Goal: Complete application form

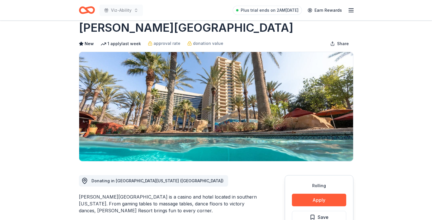
scroll to position [1, 0]
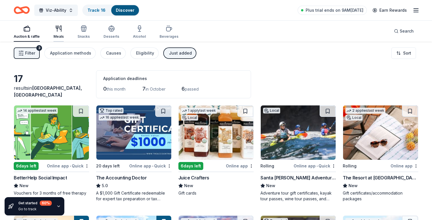
click at [61, 31] on div "button" at bounding box center [58, 28] width 10 height 7
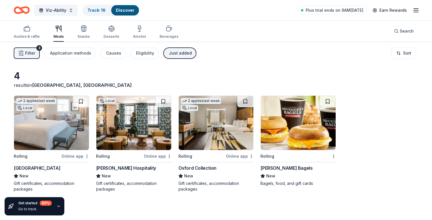
click at [57, 206] on icon "button" at bounding box center [58, 206] width 5 height 5
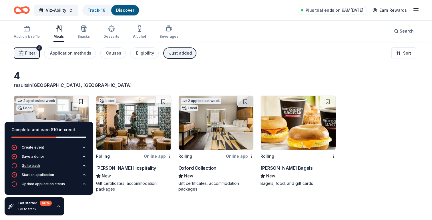
click at [56, 165] on button "Go to track" at bounding box center [48, 167] width 75 height 9
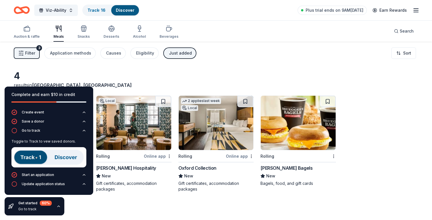
click at [65, 157] on img at bounding box center [48, 157] width 75 height 20
click at [24, 157] on img at bounding box center [48, 157] width 75 height 20
click at [137, 93] on div "4 results in Los Angeles, CA 2 applies last week Local Rolling Online app Waldo…" at bounding box center [216, 131] width 405 height 122
click at [51, 205] on div "Get started 60 % Go to track" at bounding box center [35, 206] width 60 height 18
click at [61, 206] on div "Get started 60 % Go to track" at bounding box center [35, 206] width 60 height 18
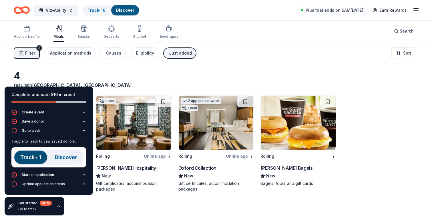
click at [60, 206] on icon "button" at bounding box center [58, 206] width 5 height 5
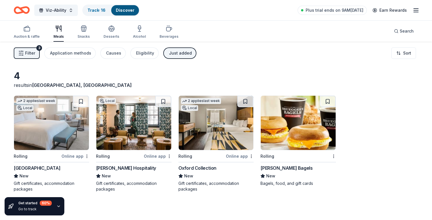
scroll to position [3, 0]
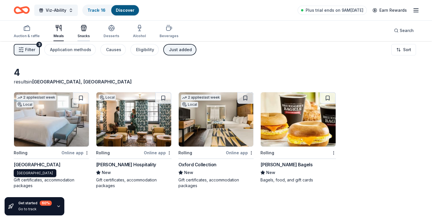
click at [85, 35] on div "Snacks" at bounding box center [83, 36] width 12 height 5
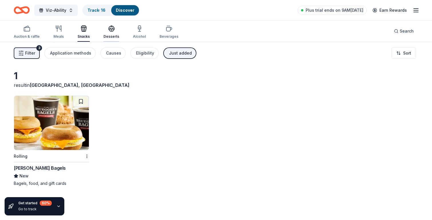
click at [114, 37] on div "Desserts" at bounding box center [112, 36] width 16 height 5
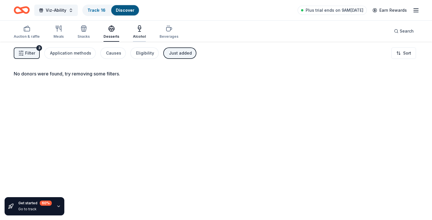
click at [143, 34] on div "Alcohol" at bounding box center [139, 36] width 13 height 5
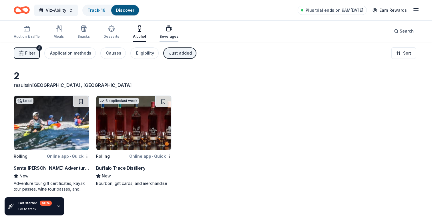
click at [168, 33] on div "Beverages" at bounding box center [169, 32] width 19 height 14
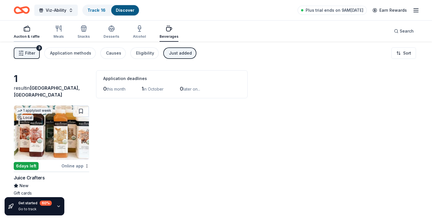
click at [29, 34] on div "Auction & raffle" at bounding box center [27, 32] width 26 height 14
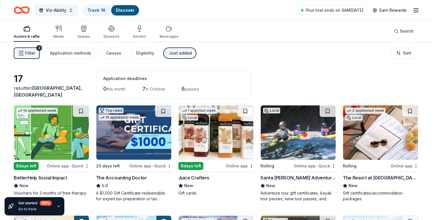
click at [181, 53] on div "Just added" at bounding box center [180, 53] width 23 height 7
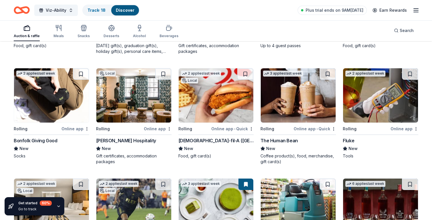
scroll to position [1144, 0]
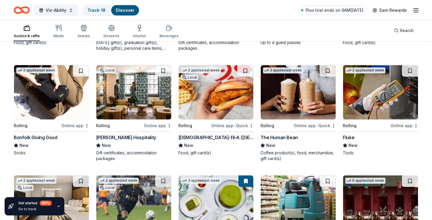
click at [37, 139] on div "Bonfolk Giving Good" at bounding box center [35, 137] width 43 height 7
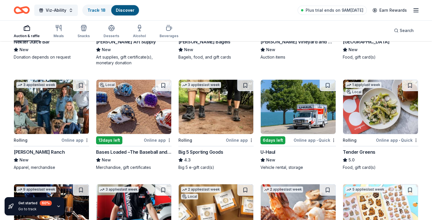
scroll to position [1574, 0]
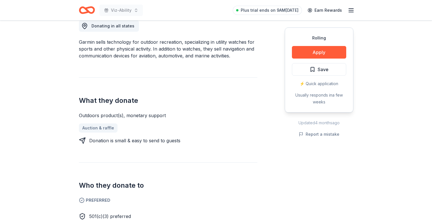
scroll to position [172, 0]
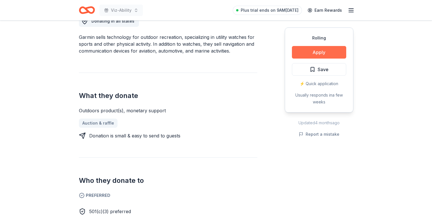
click at [314, 52] on button "Apply" at bounding box center [319, 52] width 54 height 13
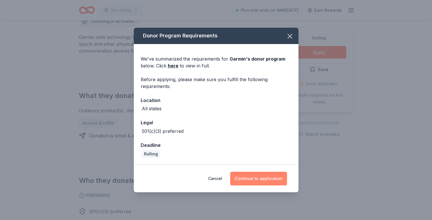
click at [255, 176] on button "Continue to application" at bounding box center [258, 179] width 57 height 14
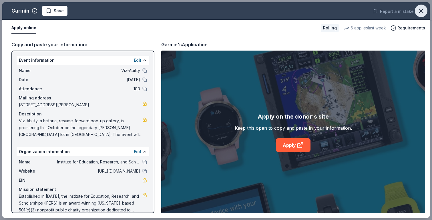
click at [425, 9] on icon "button" at bounding box center [421, 11] width 8 height 8
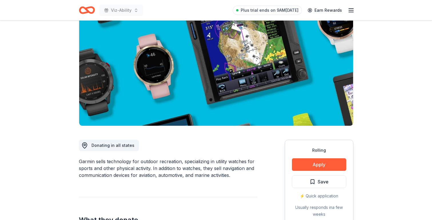
scroll to position [0, 0]
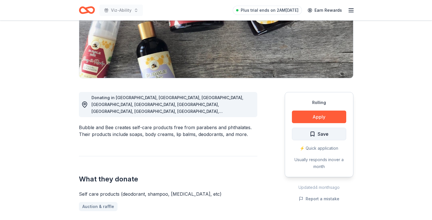
scroll to position [97, 0]
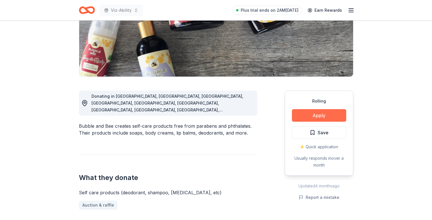
click at [326, 116] on button "Apply" at bounding box center [319, 115] width 54 height 13
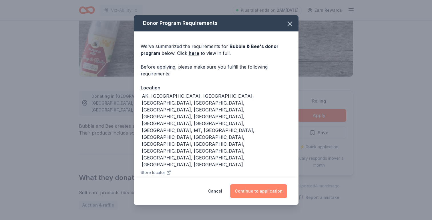
click at [255, 184] on button "Continue to application" at bounding box center [258, 191] width 57 height 14
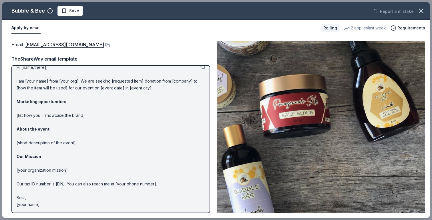
scroll to position [0, 0]
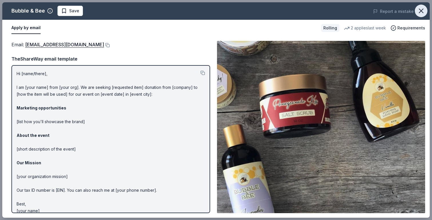
click at [420, 12] on icon "button" at bounding box center [421, 11] width 4 height 4
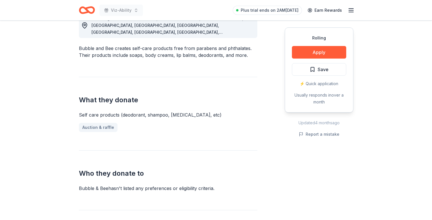
scroll to position [177, 0]
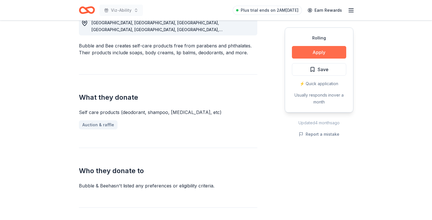
click at [312, 54] on button "Apply" at bounding box center [319, 52] width 54 height 13
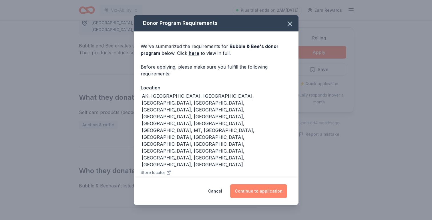
click at [249, 184] on button "Continue to application" at bounding box center [258, 191] width 57 height 14
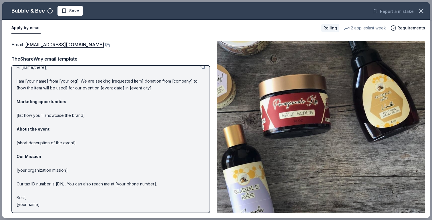
scroll to position [0, 0]
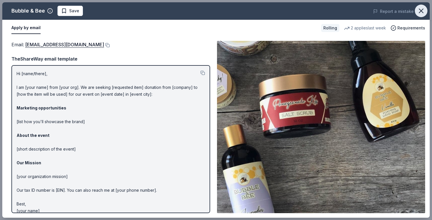
click at [421, 11] on icon "button" at bounding box center [421, 11] width 4 height 4
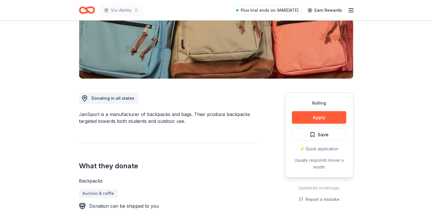
scroll to position [93, 0]
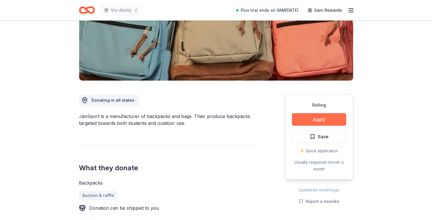
click at [303, 122] on button "Apply" at bounding box center [319, 119] width 54 height 13
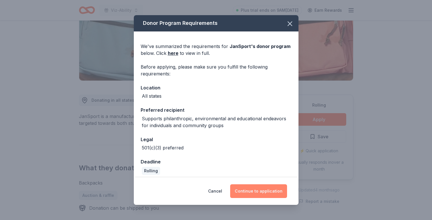
click at [261, 194] on button "Continue to application" at bounding box center [258, 191] width 57 height 14
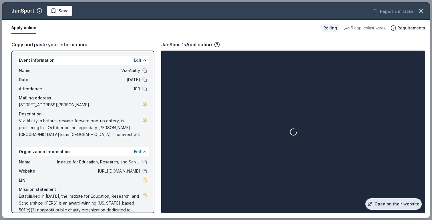
click at [381, 205] on link "Open on their website" at bounding box center [393, 203] width 56 height 11
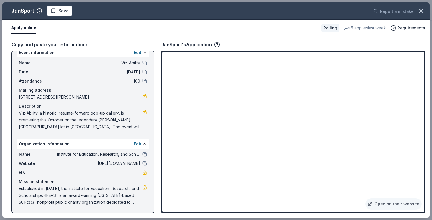
scroll to position [0, 0]
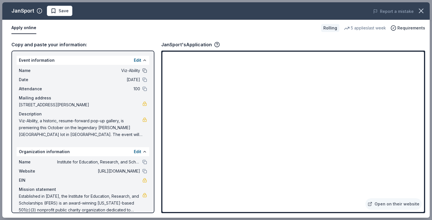
click at [145, 71] on button at bounding box center [144, 70] width 5 height 5
click at [408, 27] on span "Requirements" at bounding box center [411, 28] width 28 height 7
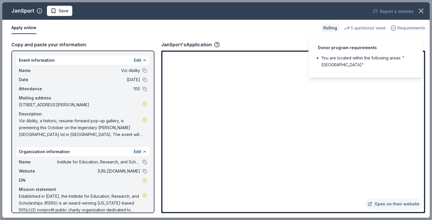
click at [408, 27] on span "Requirements" at bounding box center [411, 28] width 28 height 7
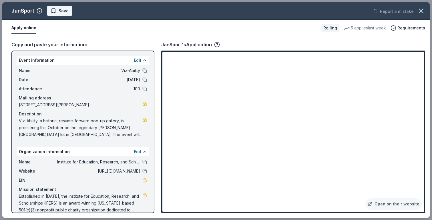
click at [51, 9] on span "Save" at bounding box center [60, 10] width 18 height 7
click at [424, 9] on icon "button" at bounding box center [421, 11] width 8 height 8
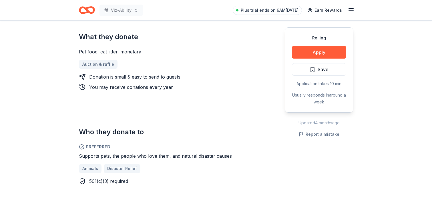
scroll to position [232, 0]
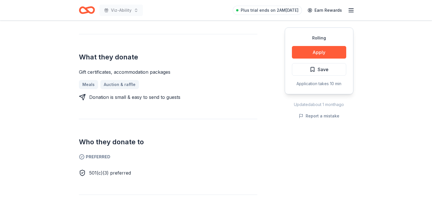
scroll to position [192, 0]
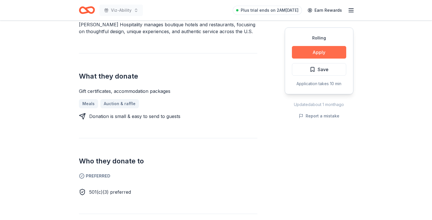
click at [319, 57] on button "Apply" at bounding box center [319, 52] width 54 height 13
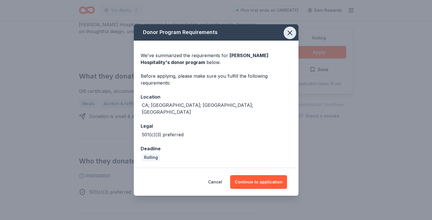
click at [290, 35] on icon "button" at bounding box center [290, 33] width 4 height 4
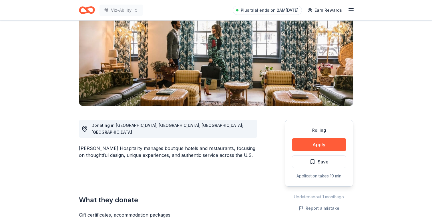
scroll to position [28, 0]
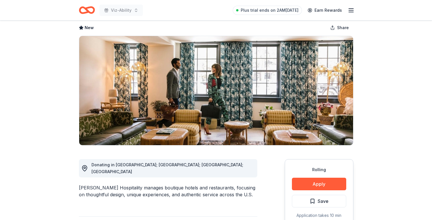
drag, startPoint x: 82, startPoint y: 180, endPoint x: 127, endPoint y: 179, distance: 45.5
click at [128, 184] on div "Oliver Hospitality manages boutique hotels and restaurants, focusing on thought…" at bounding box center [168, 191] width 178 height 14
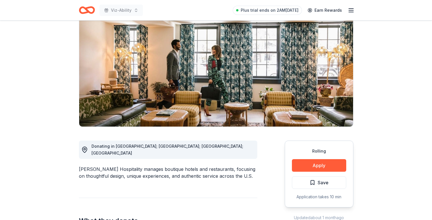
scroll to position [0, 0]
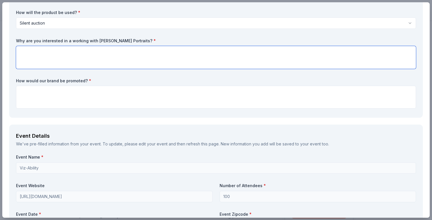
scroll to position [79, 0]
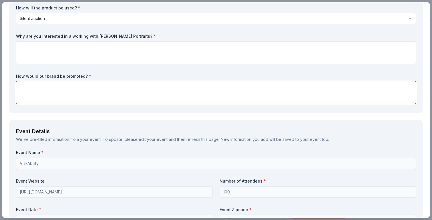
click at [223, 84] on textarea at bounding box center [216, 92] width 400 height 23
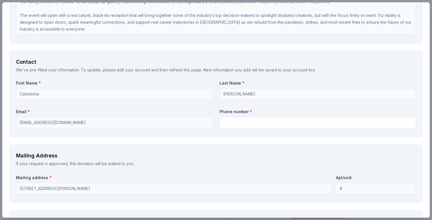
scroll to position [368, 0]
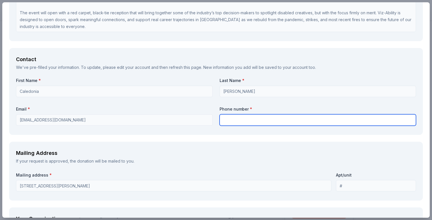
click at [239, 124] on input "text" at bounding box center [318, 119] width 197 height 11
type input "9497519623"
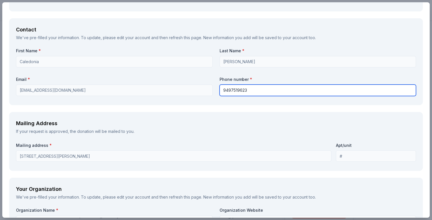
scroll to position [0, 0]
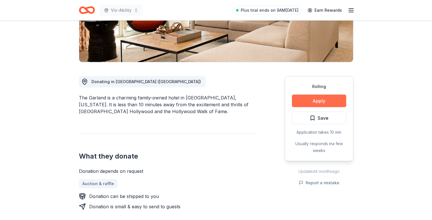
scroll to position [118, 0]
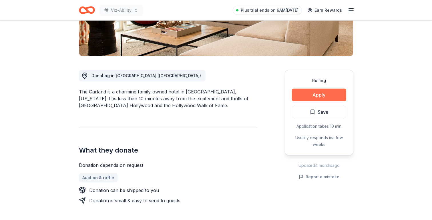
click at [323, 96] on button "Apply" at bounding box center [319, 95] width 54 height 13
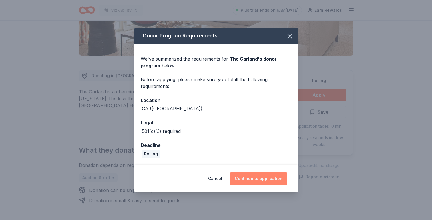
click at [255, 178] on button "Continue to application" at bounding box center [258, 179] width 57 height 14
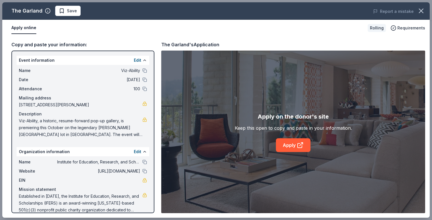
scroll to position [8, 0]
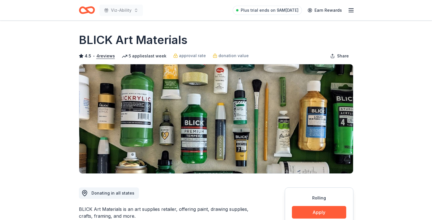
scroll to position [70, 0]
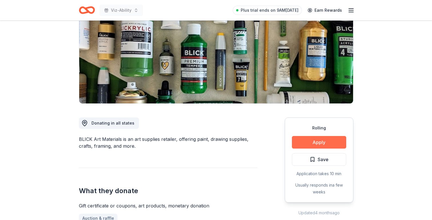
click at [312, 140] on button "Apply" at bounding box center [319, 142] width 54 height 13
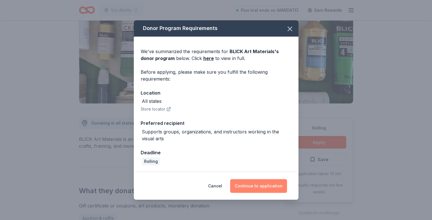
click at [252, 188] on button "Continue to application" at bounding box center [258, 186] width 57 height 14
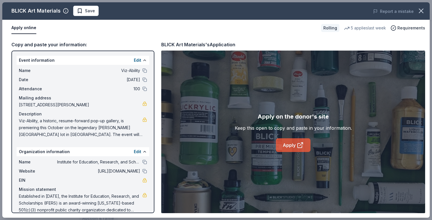
click at [294, 146] on link "Apply" at bounding box center [293, 145] width 35 height 14
click at [81, 9] on span "Save" at bounding box center [86, 10] width 18 height 7
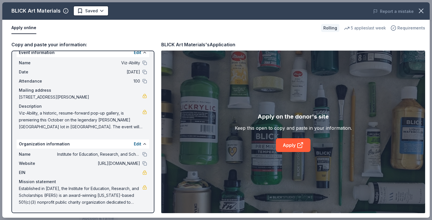
click at [402, 29] on span "Requirements" at bounding box center [411, 28] width 28 height 7
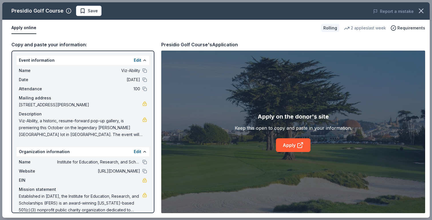
scroll to position [8, 0]
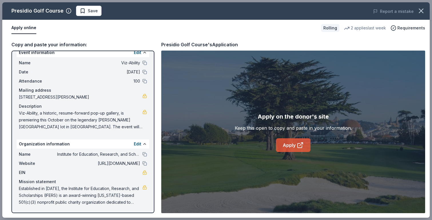
click at [285, 146] on link "Apply" at bounding box center [293, 145] width 35 height 14
click at [89, 10] on span "Save" at bounding box center [93, 10] width 10 height 7
click at [421, 13] on icon "button" at bounding box center [421, 11] width 8 height 8
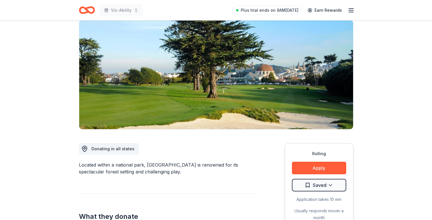
scroll to position [41, 0]
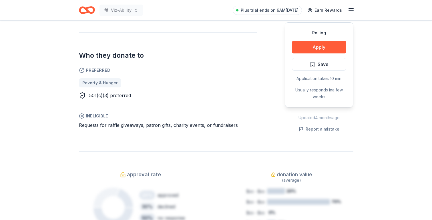
scroll to position [301, 0]
